Goal: Task Accomplishment & Management: Manage account settings

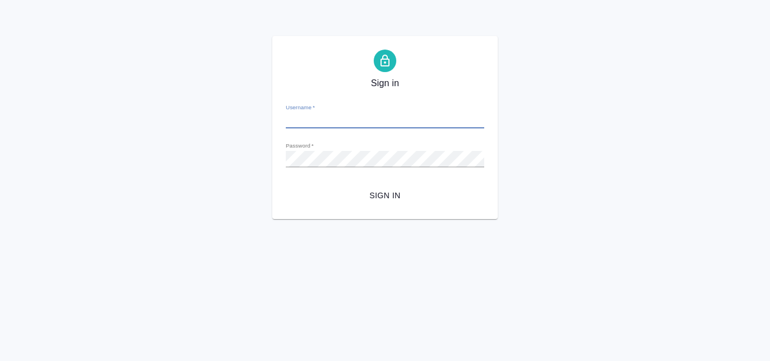
type input "[EMAIL_ADDRESS][DOMAIN_NAME]"
click at [380, 193] on span "Sign in" at bounding box center [385, 196] width 180 height 14
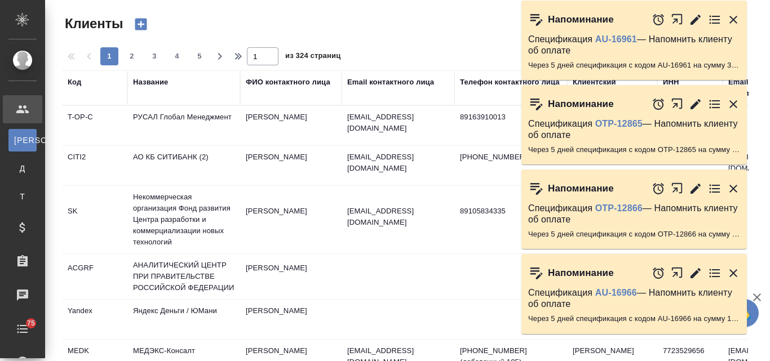
select select "RU"
click at [735, 22] on icon "button" at bounding box center [733, 20] width 8 height 8
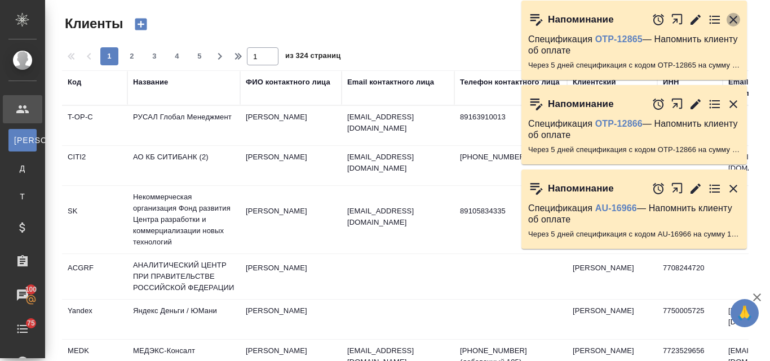
click at [735, 17] on icon "button" at bounding box center [733, 20] width 8 height 8
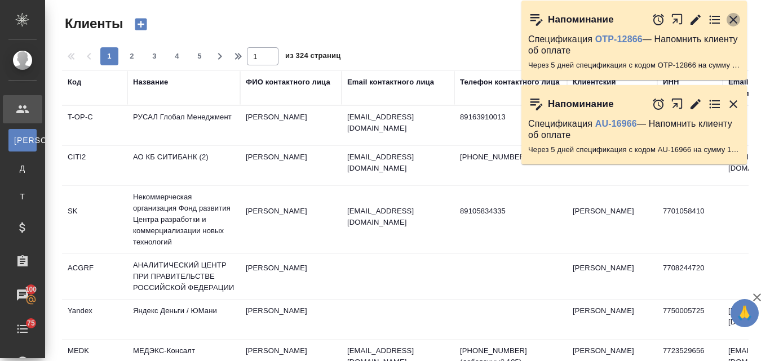
click at [732, 18] on icon "button" at bounding box center [733, 20] width 8 height 8
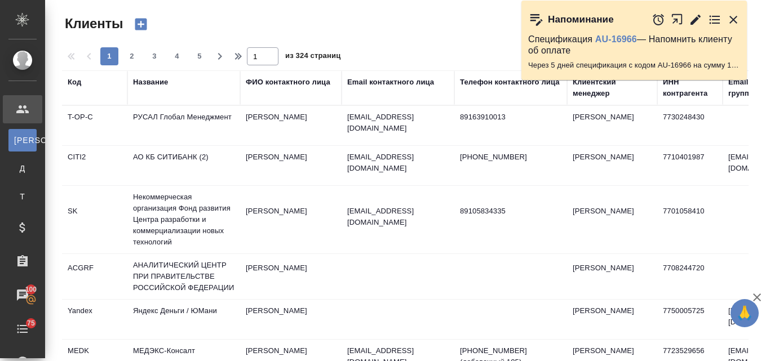
click at [737, 19] on icon "button" at bounding box center [733, 20] width 14 height 14
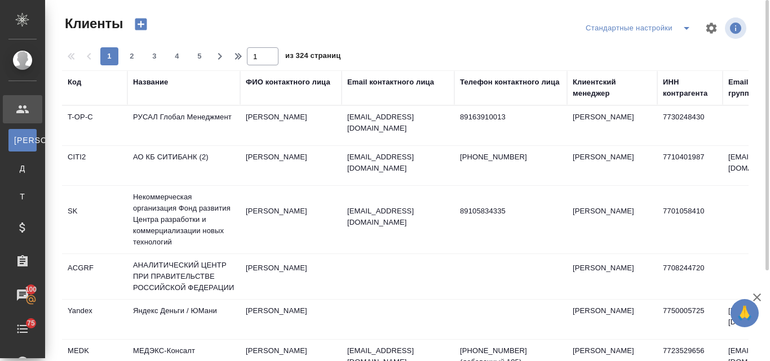
click at [401, 82] on div "Email контактного лица" at bounding box center [390, 82] width 87 height 11
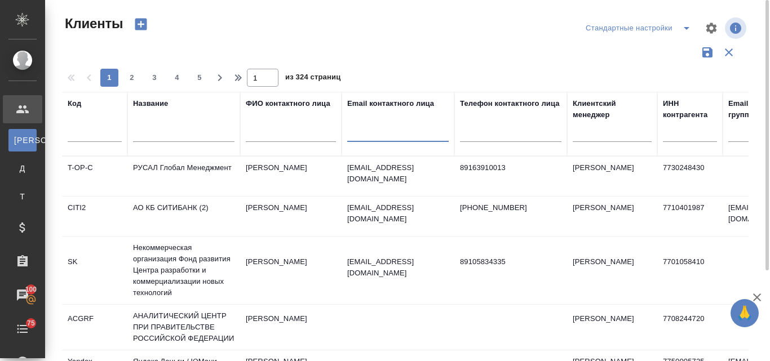
click at [366, 130] on input "text" at bounding box center [397, 135] width 101 height 14
paste input "anastasia.shishorina@gmail.com"
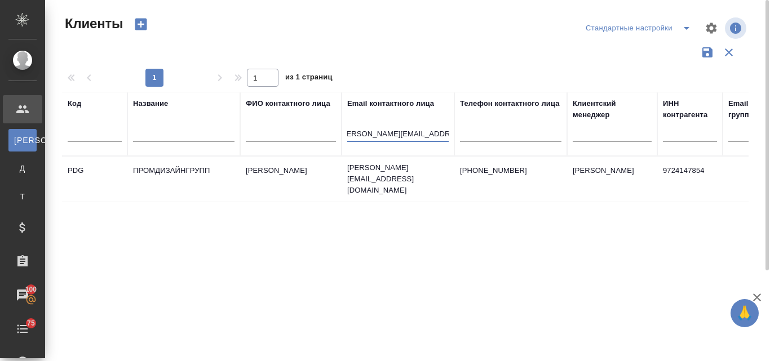
type input "anastasia.shishorina@gmail.com"
click at [294, 170] on td "Шишорина Анастасия" at bounding box center [290, 178] width 101 height 39
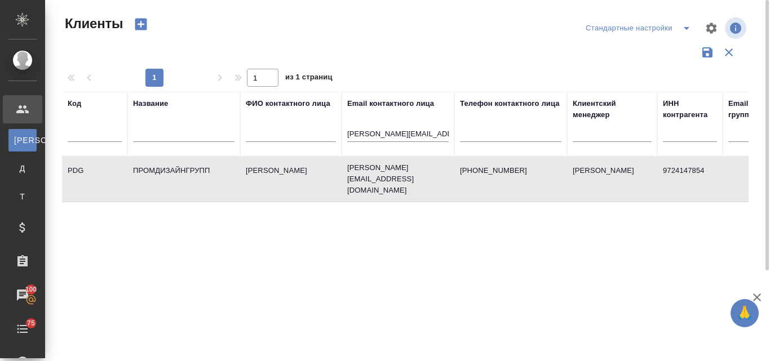
click at [294, 170] on td "Шишорина Анастасия" at bounding box center [290, 178] width 101 height 39
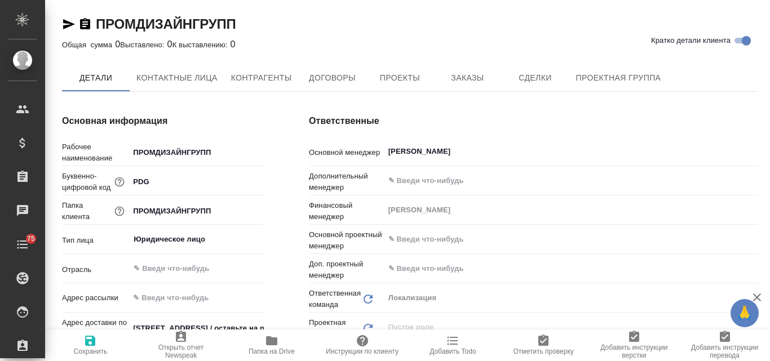
type textarea "x"
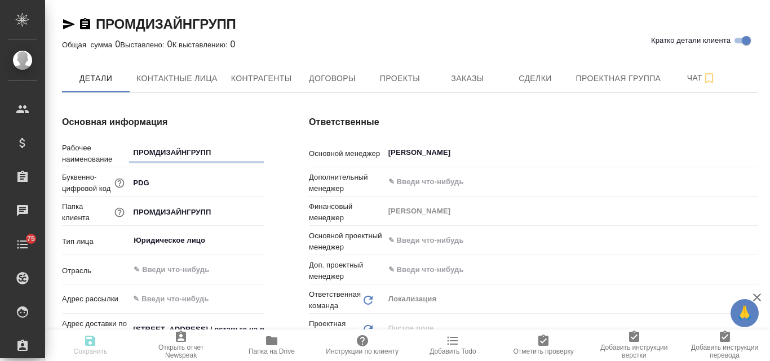
type textarea "x"
click at [68, 21] on icon "button" at bounding box center [69, 24] width 12 height 10
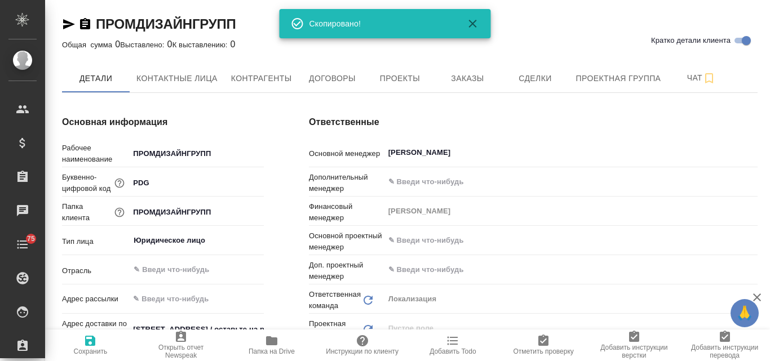
type textarea "x"
